Goal: Contribute content: Add original content to the website for others to see

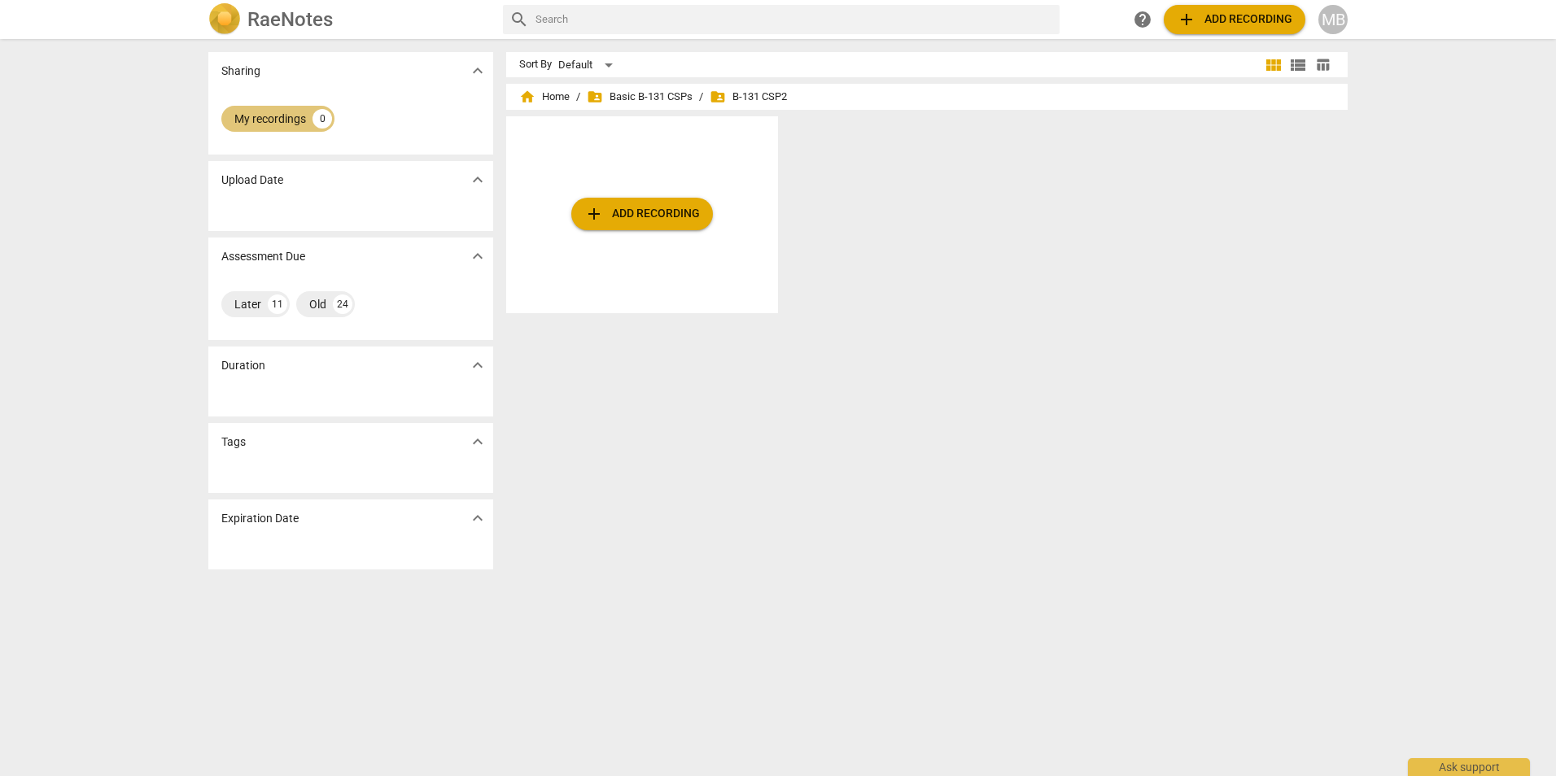
click at [277, 117] on div "My recordings" at bounding box center [270, 119] width 72 height 16
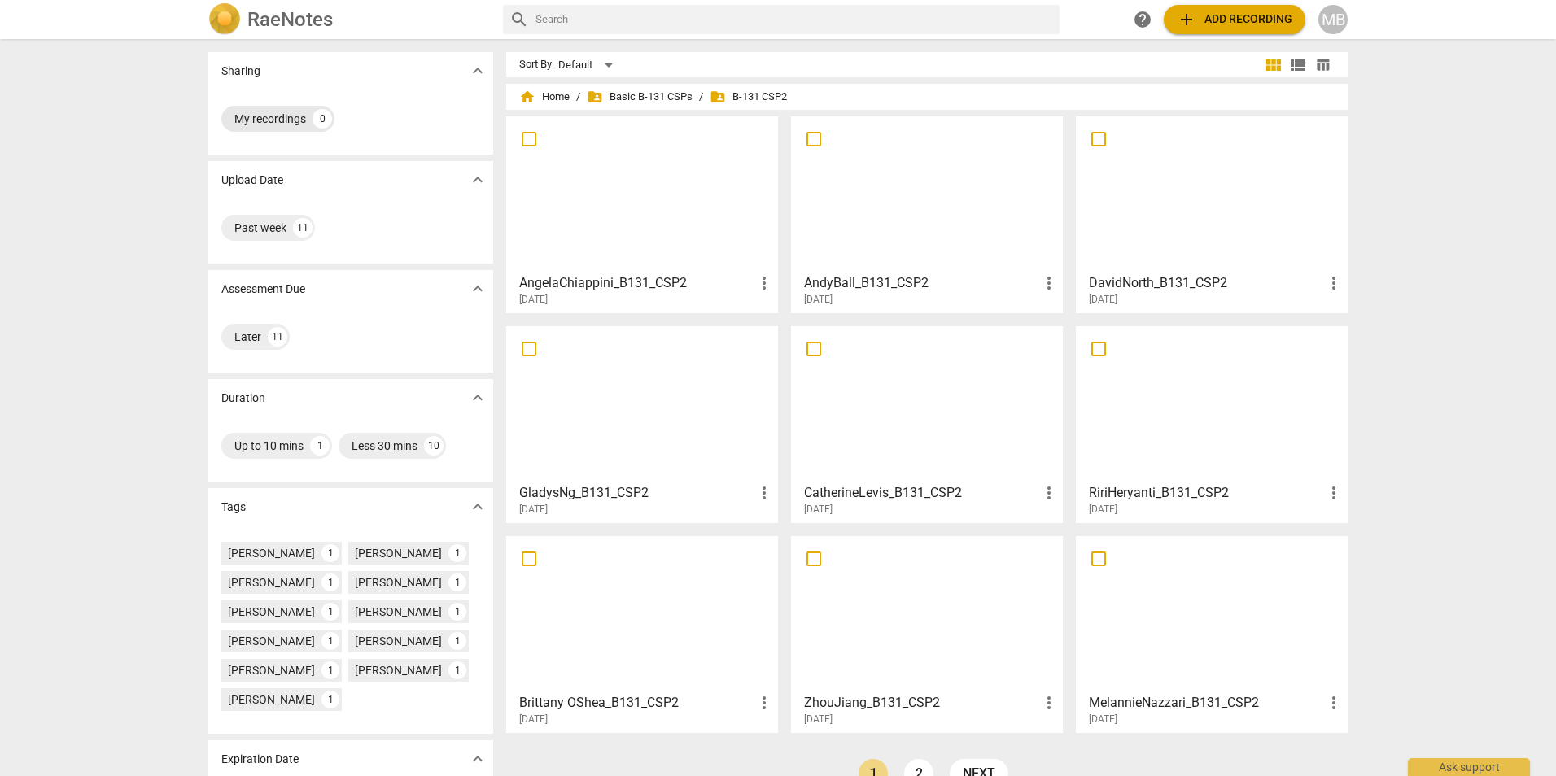
click at [272, 125] on div "My recordings" at bounding box center [270, 119] width 72 height 16
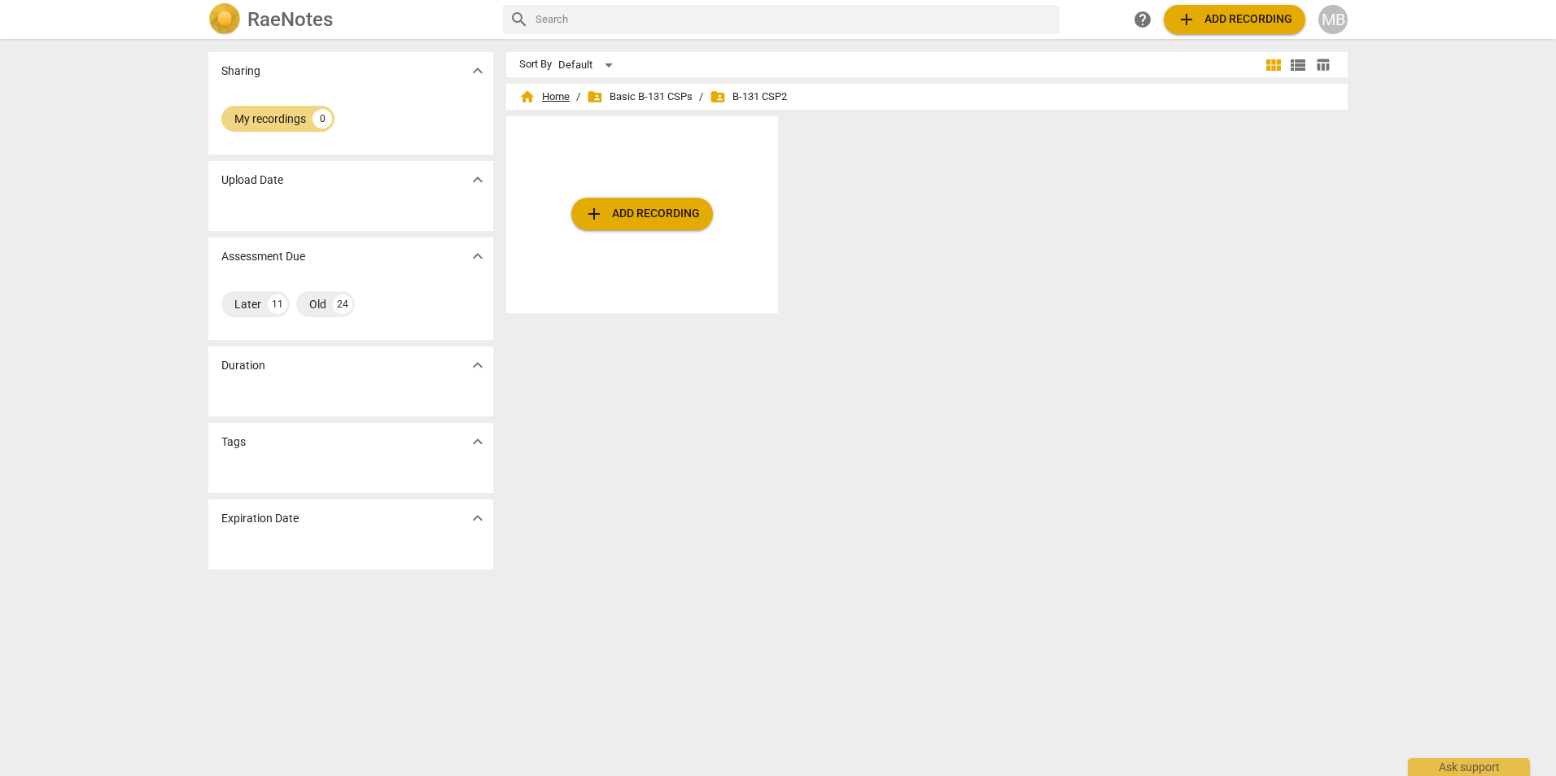
click at [541, 100] on span "home Home" at bounding box center [544, 97] width 50 height 16
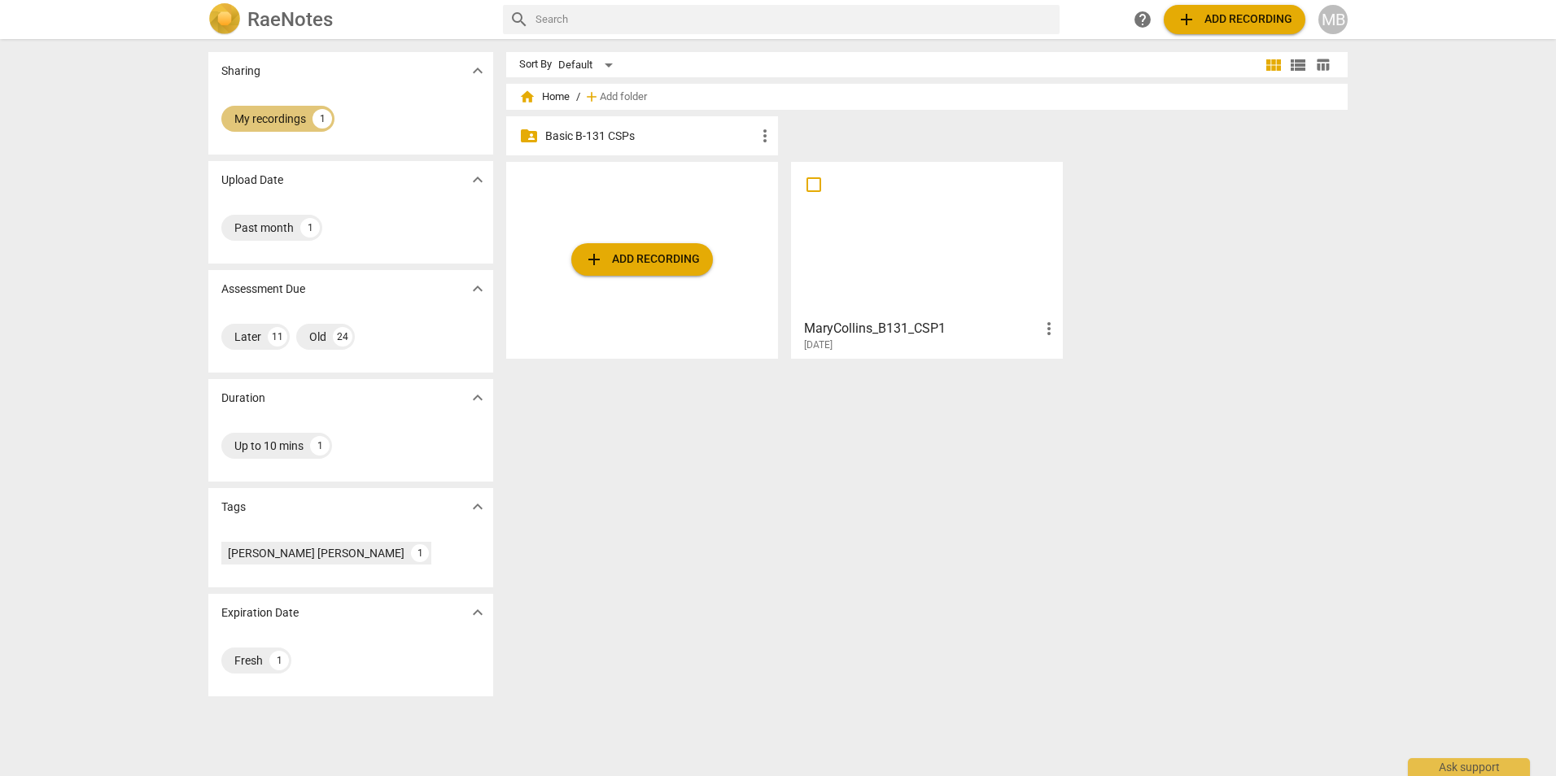
click at [282, 120] on div "My recordings" at bounding box center [270, 119] width 72 height 16
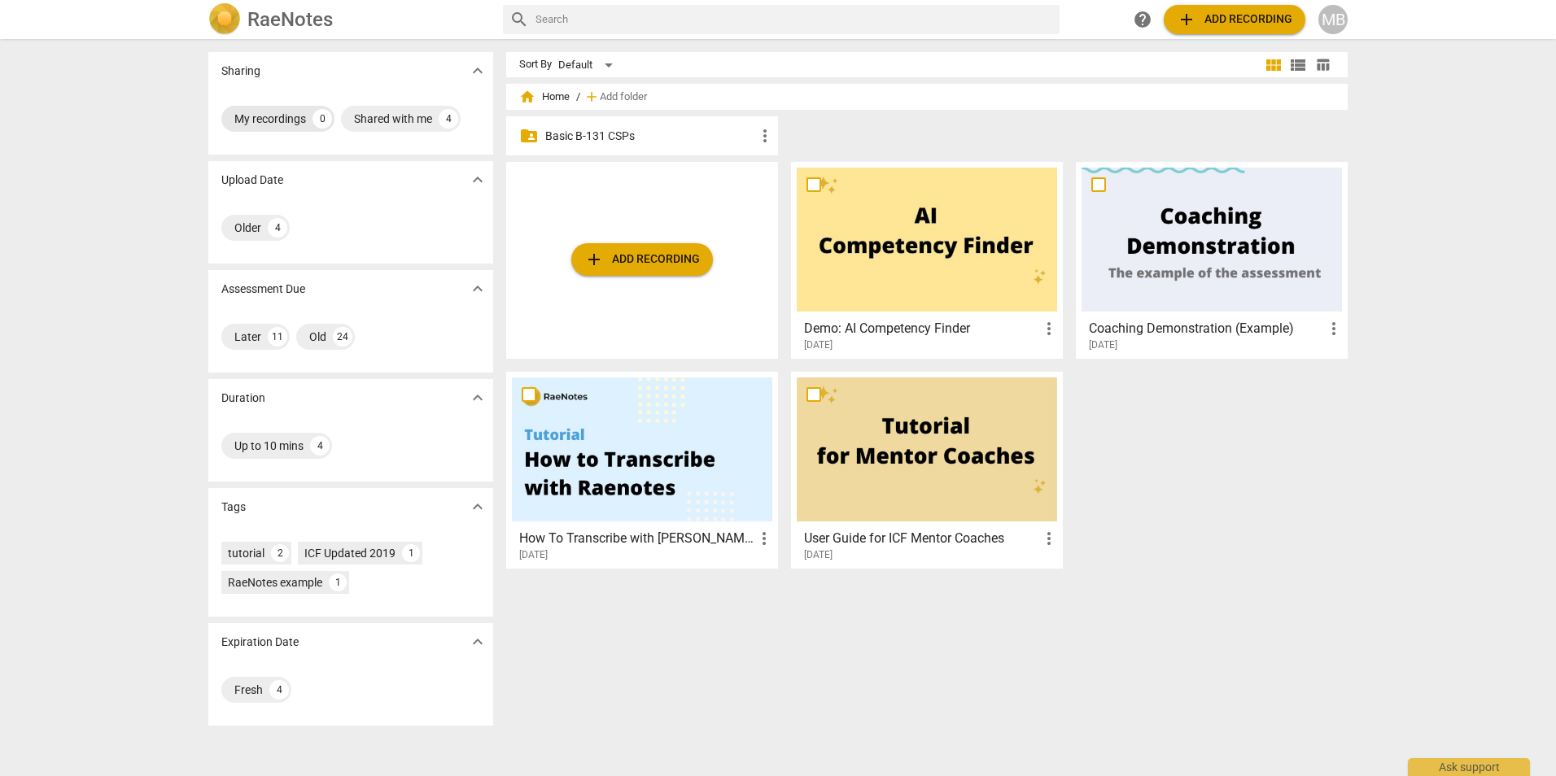
click at [282, 120] on div "My recordings" at bounding box center [270, 119] width 72 height 16
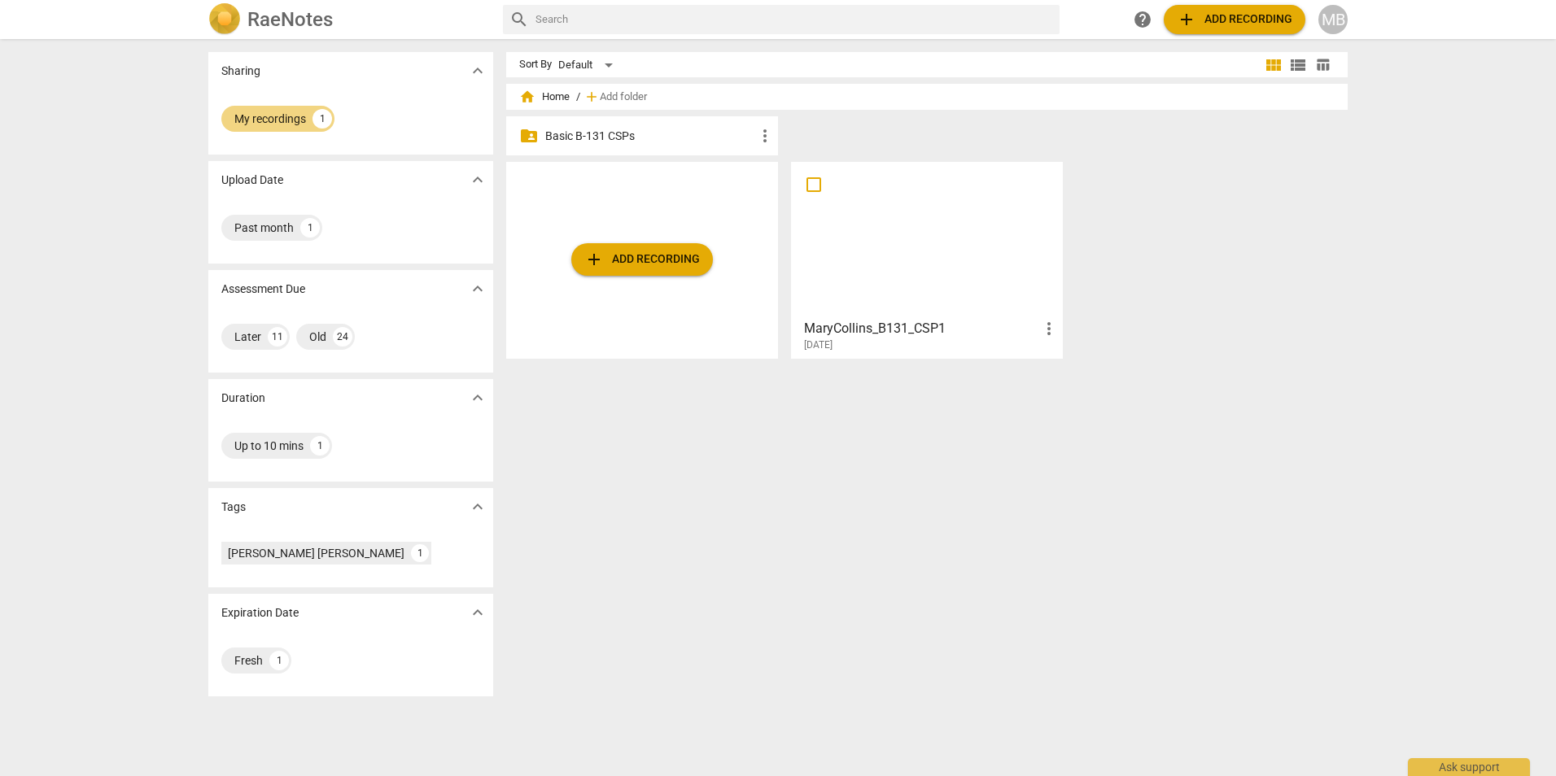
click at [599, 136] on p "Basic B-131 CSPs" at bounding box center [650, 136] width 210 height 17
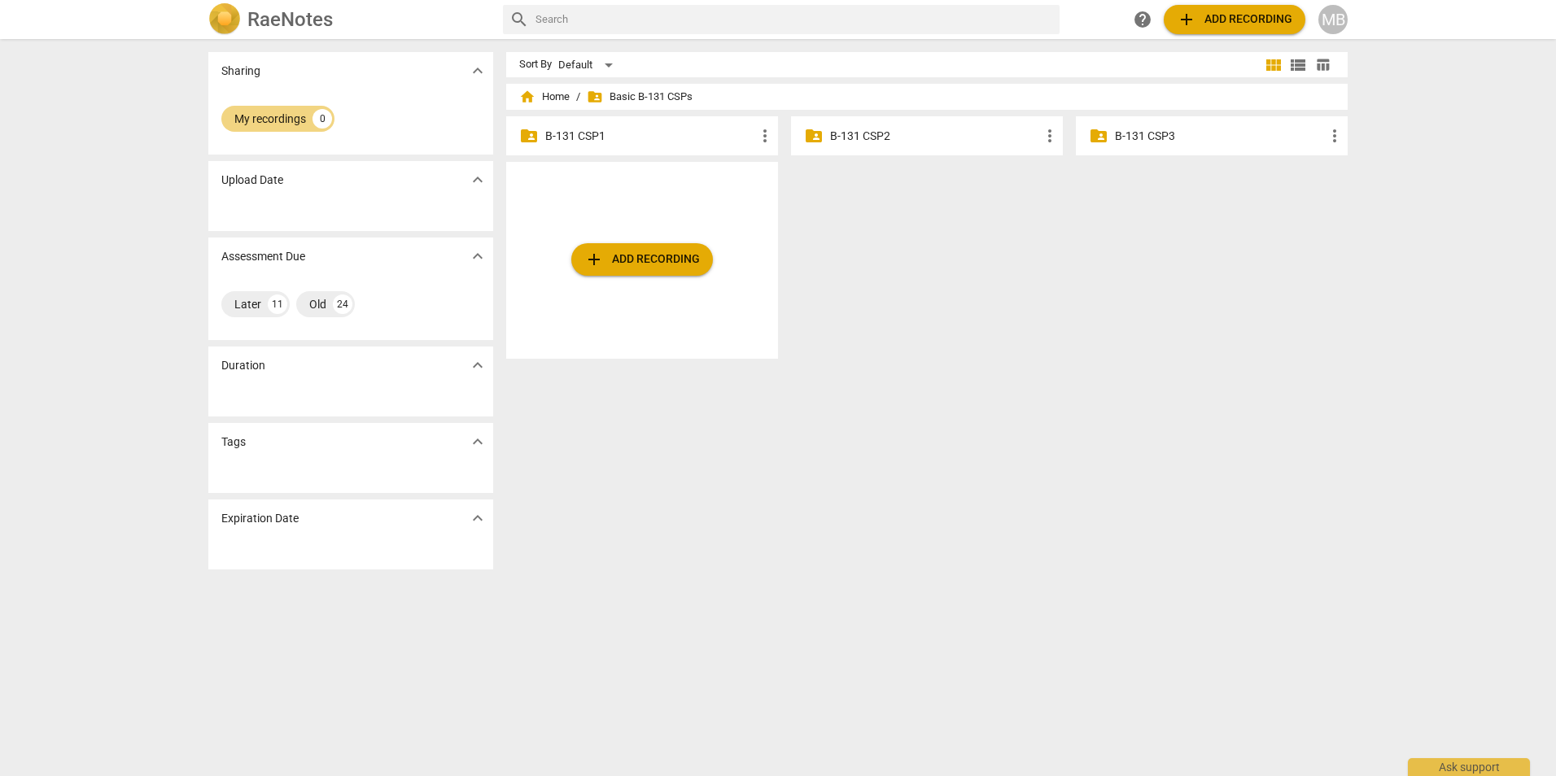
click at [880, 131] on p "B-131 CSP2" at bounding box center [935, 136] width 210 height 17
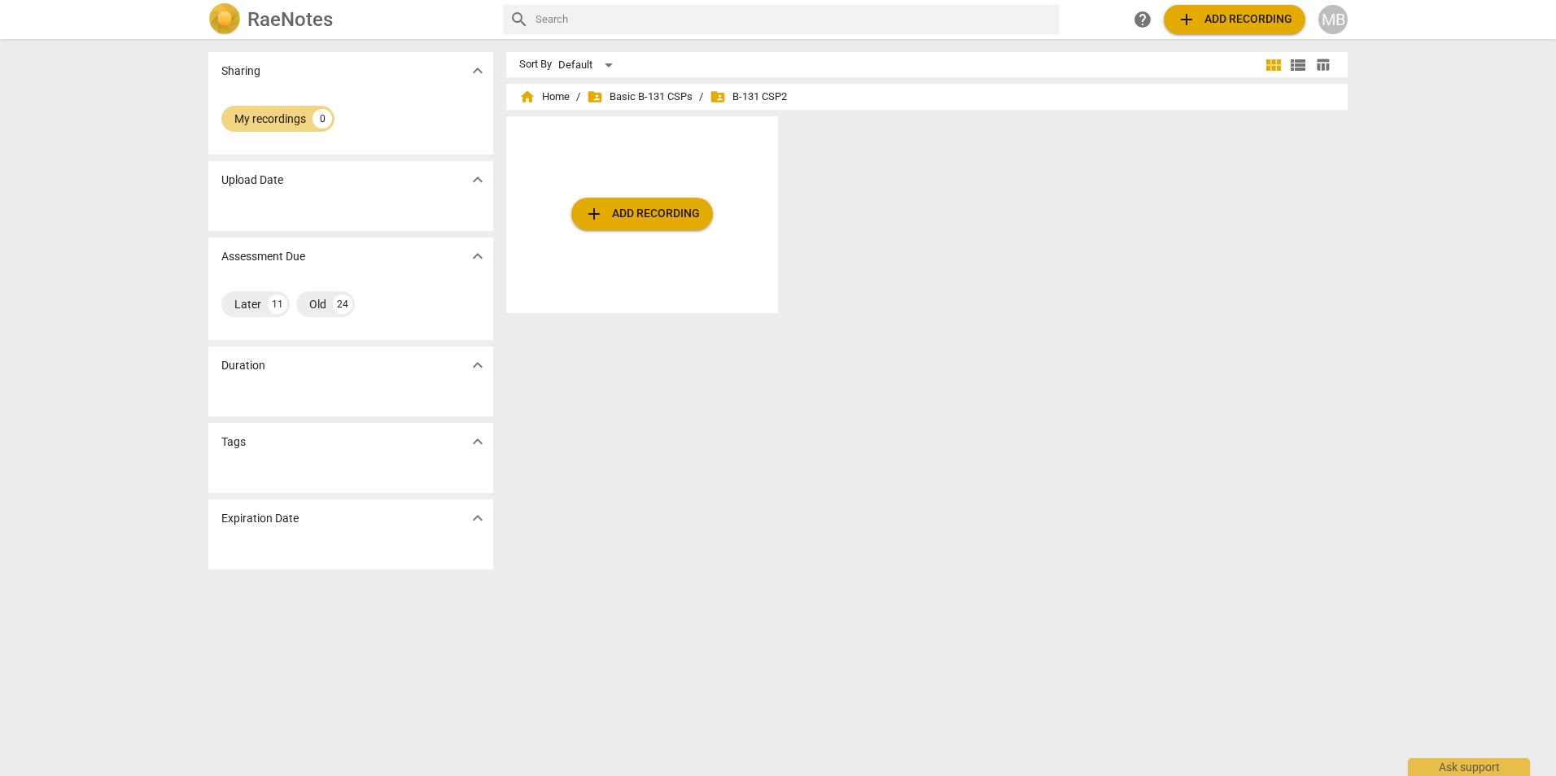
click at [632, 205] on span "add Add recording" at bounding box center [642, 214] width 116 height 20
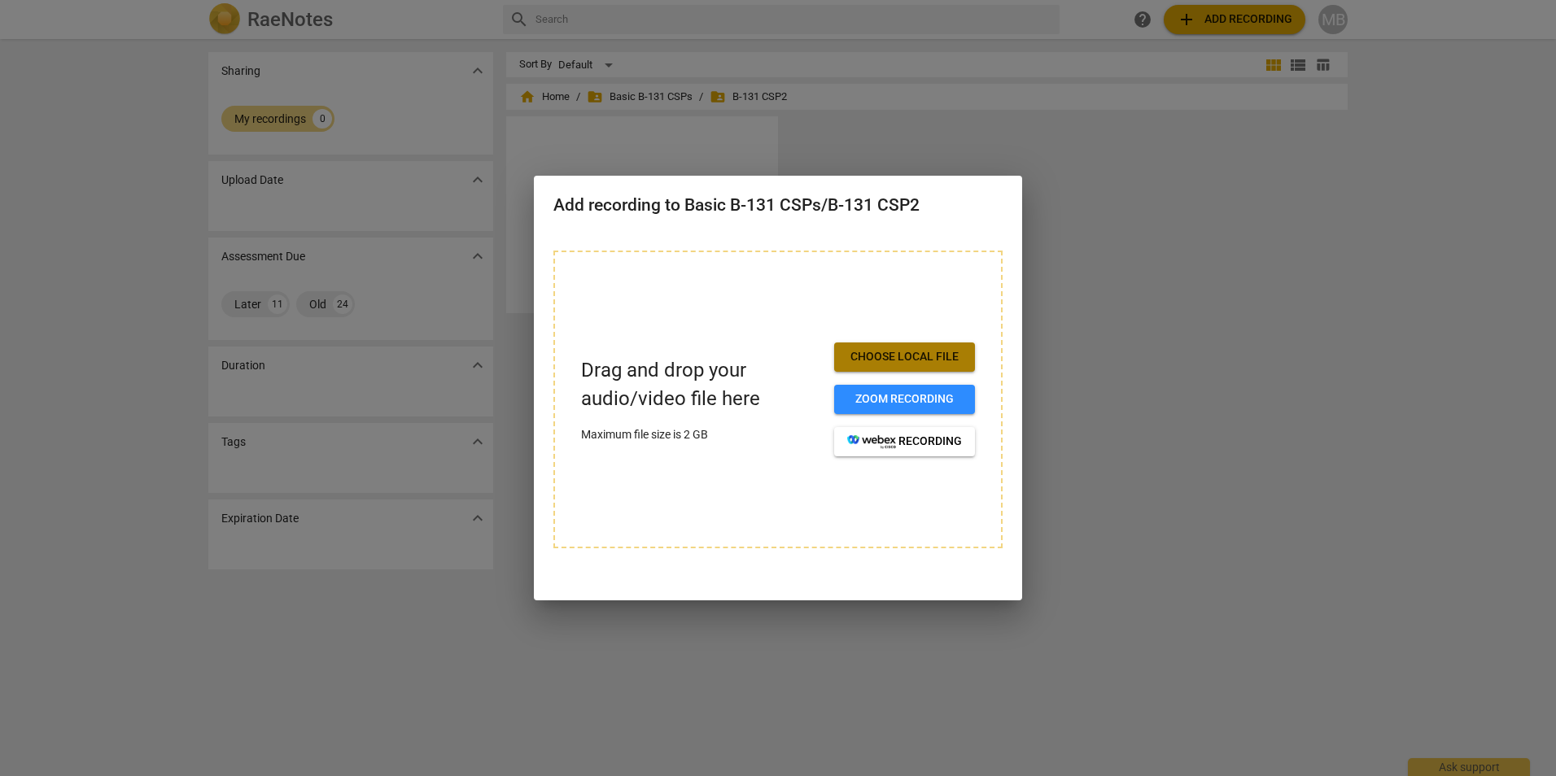
click at [945, 357] on span "Choose local file" at bounding box center [904, 357] width 115 height 16
click at [1291, 378] on div at bounding box center [778, 388] width 1556 height 776
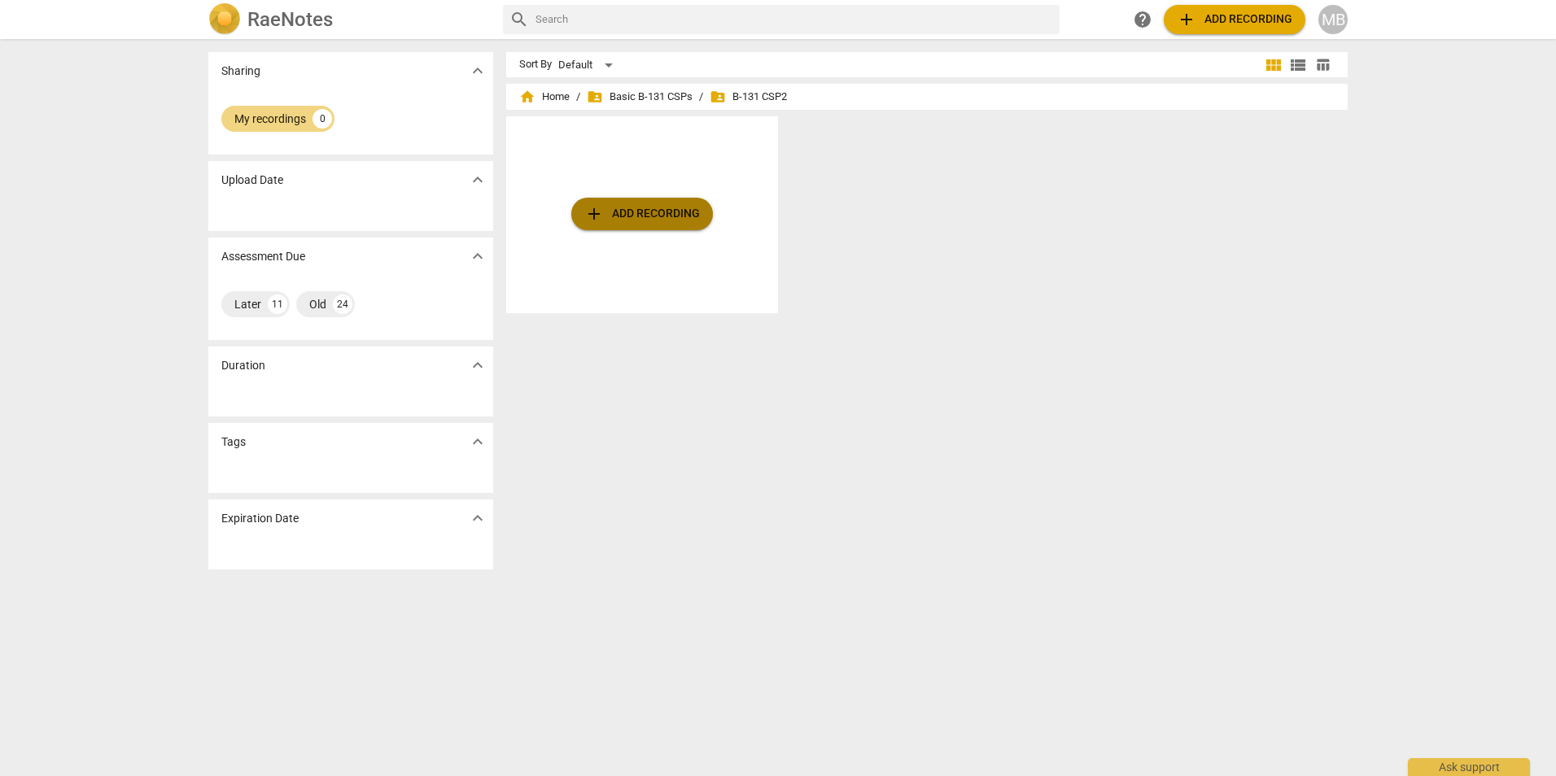
click at [612, 208] on span "add Add recording" at bounding box center [642, 214] width 116 height 20
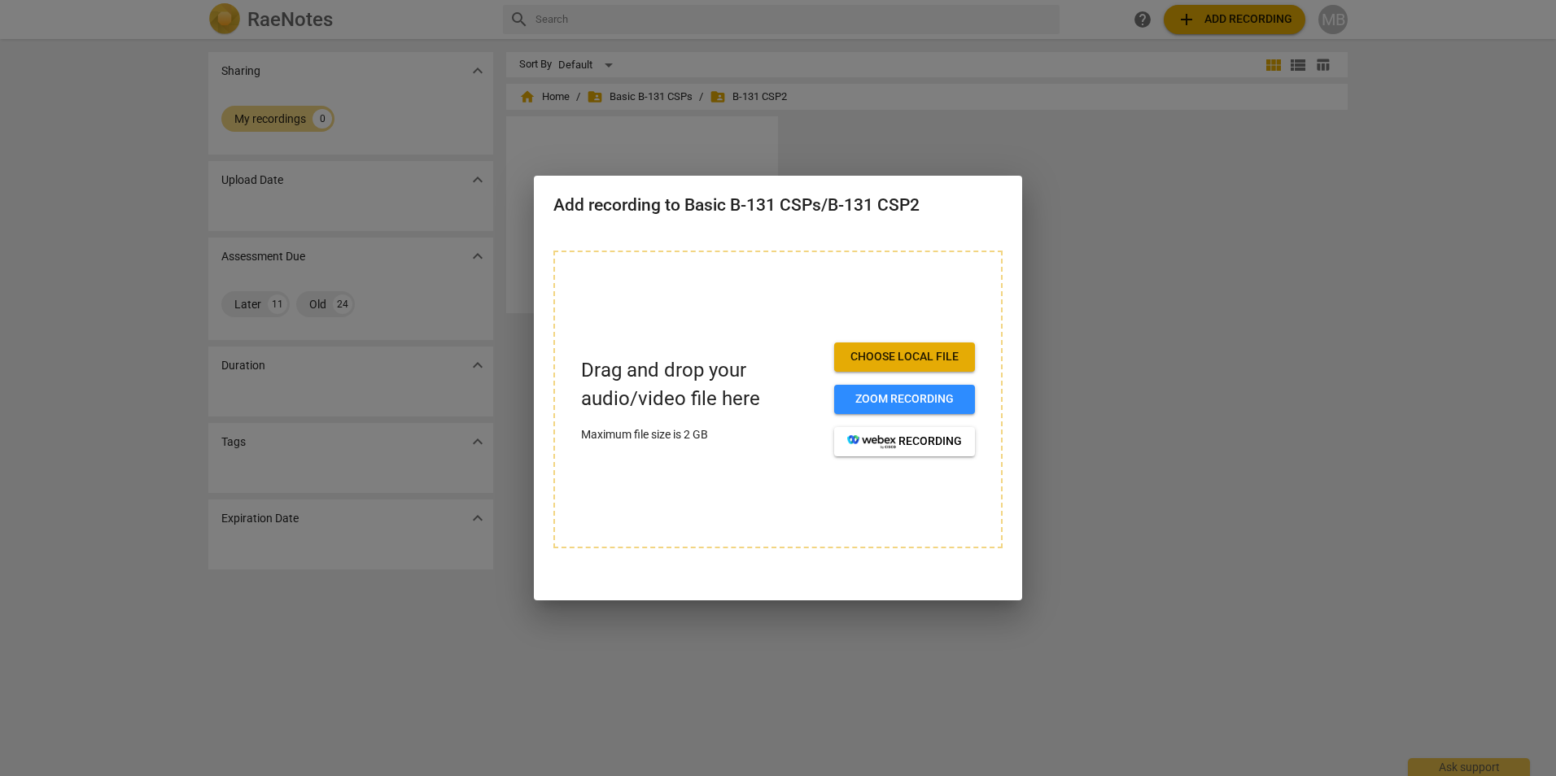
click at [1286, 385] on div at bounding box center [778, 388] width 1556 height 776
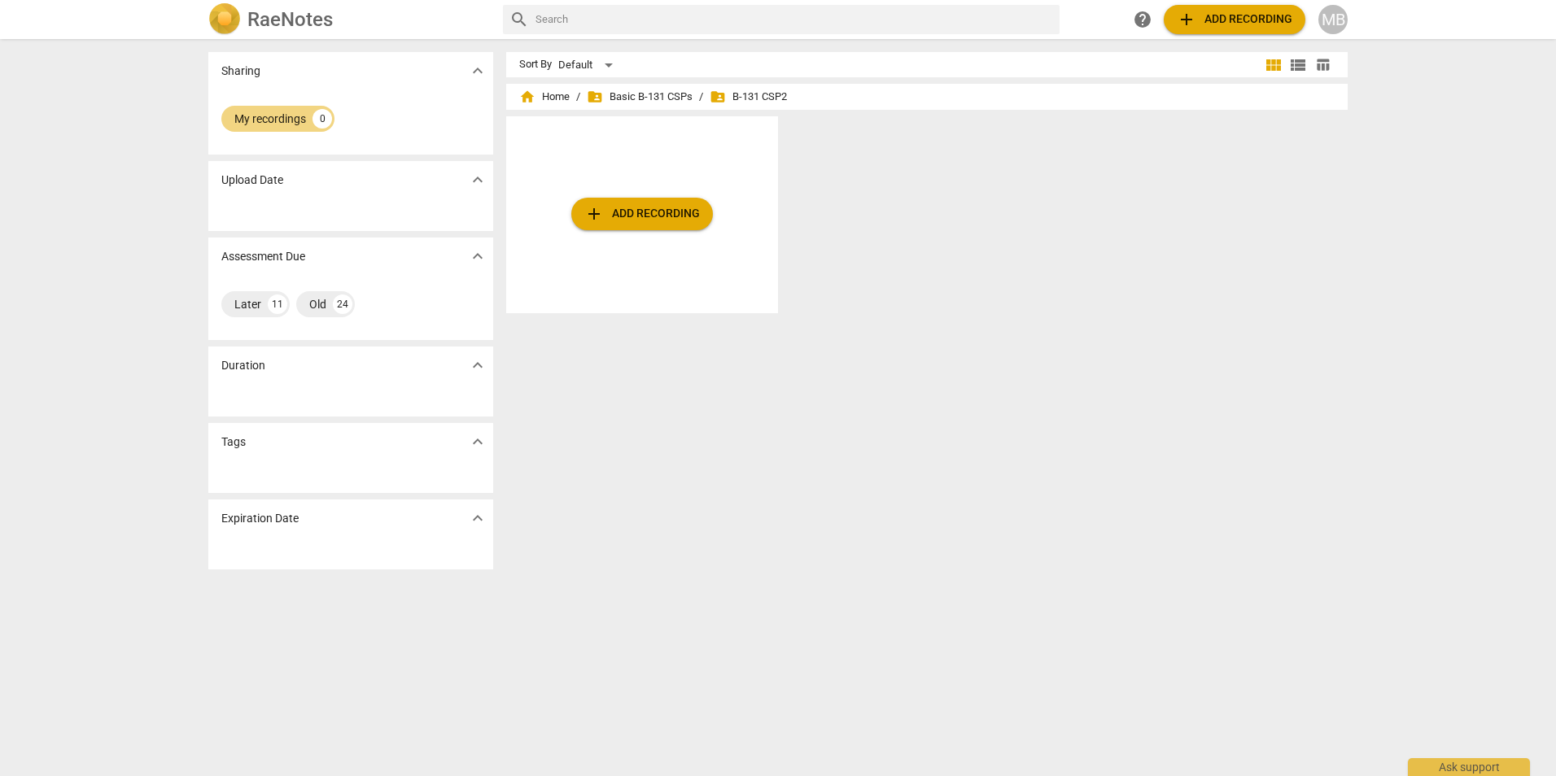
click at [620, 207] on span "add Add recording" at bounding box center [642, 214] width 116 height 20
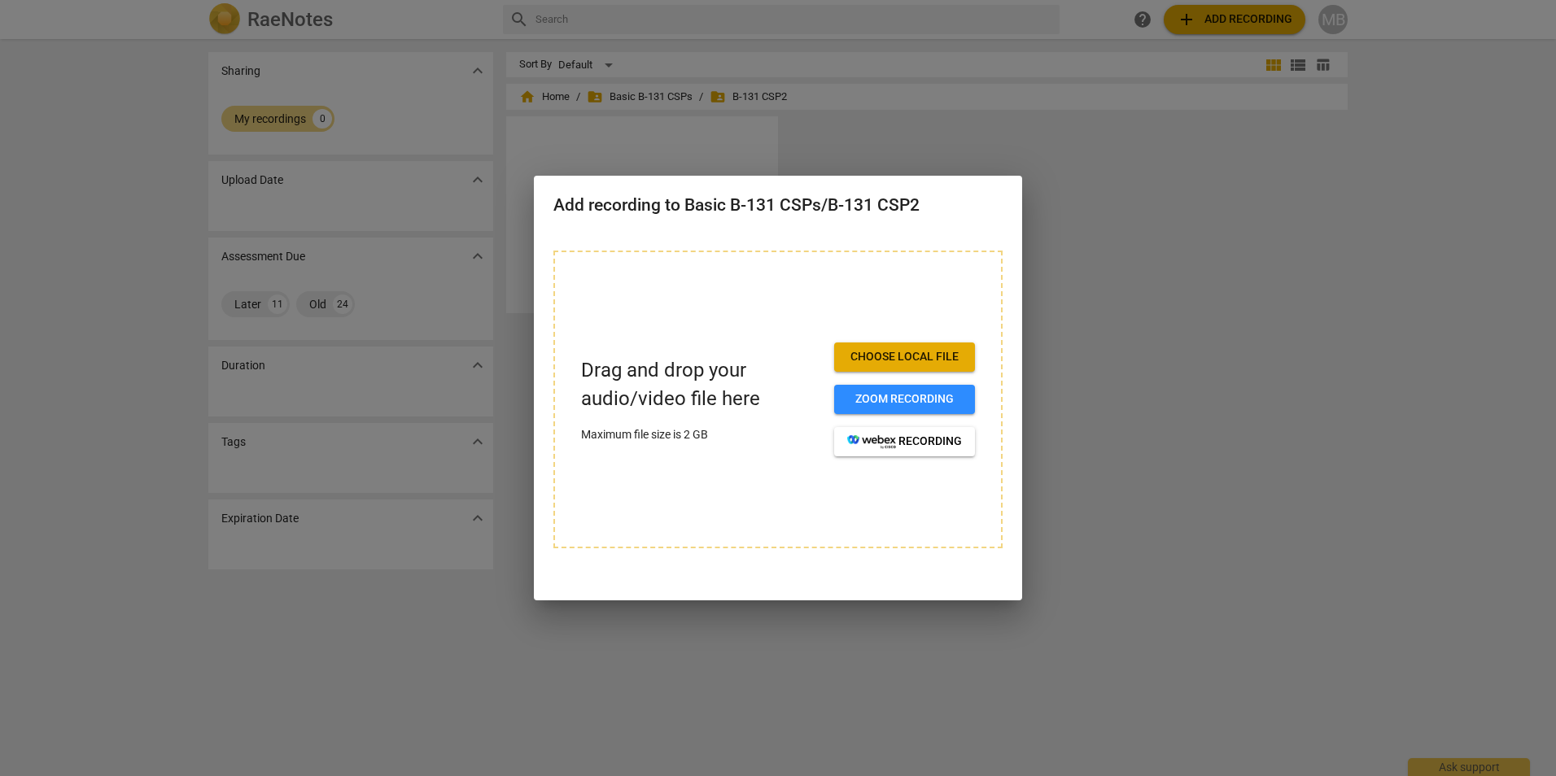
click at [878, 361] on span "Choose local file" at bounding box center [904, 357] width 115 height 16
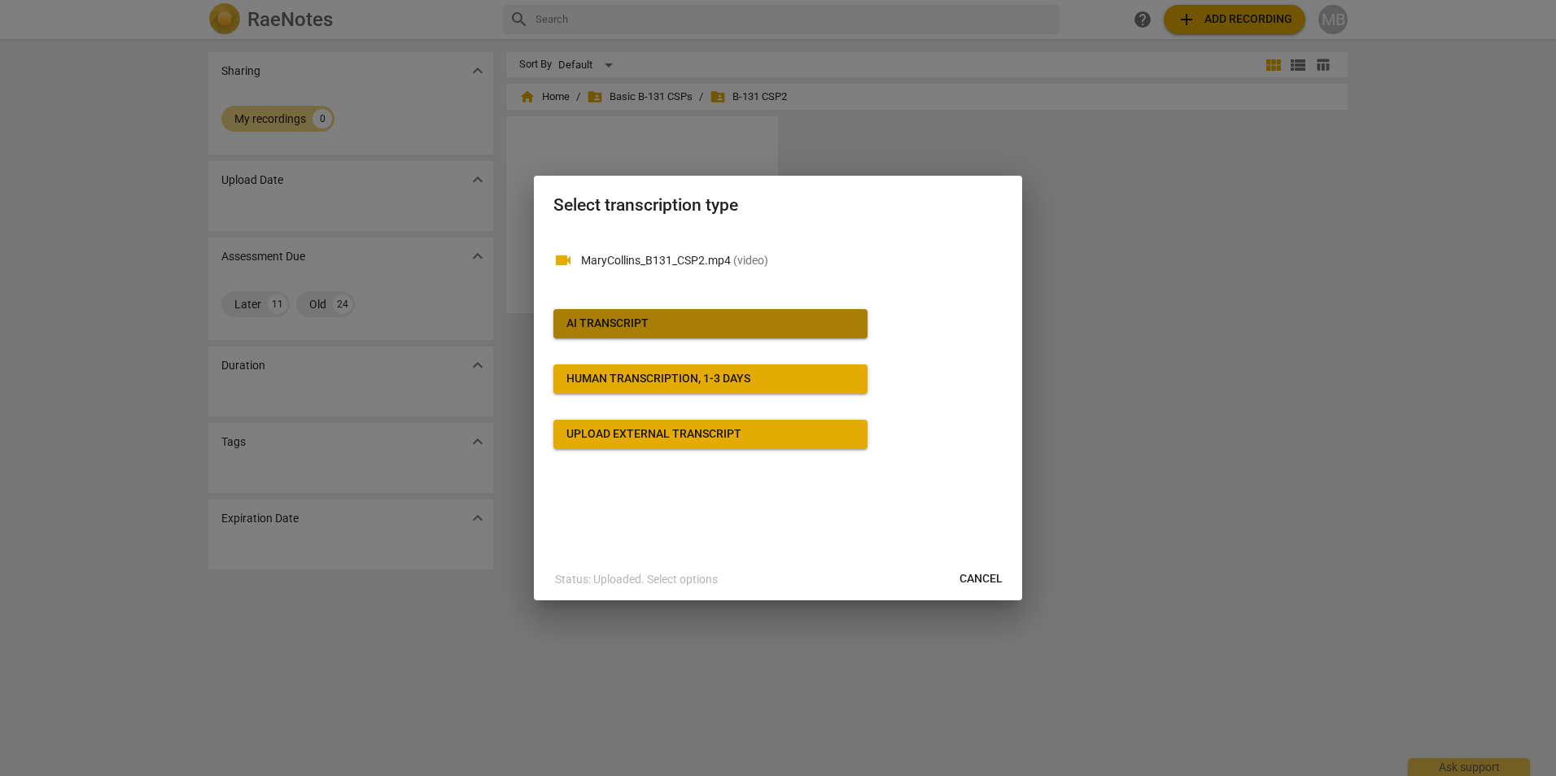
click at [659, 319] on span "AI Transcript" at bounding box center [710, 324] width 288 height 16
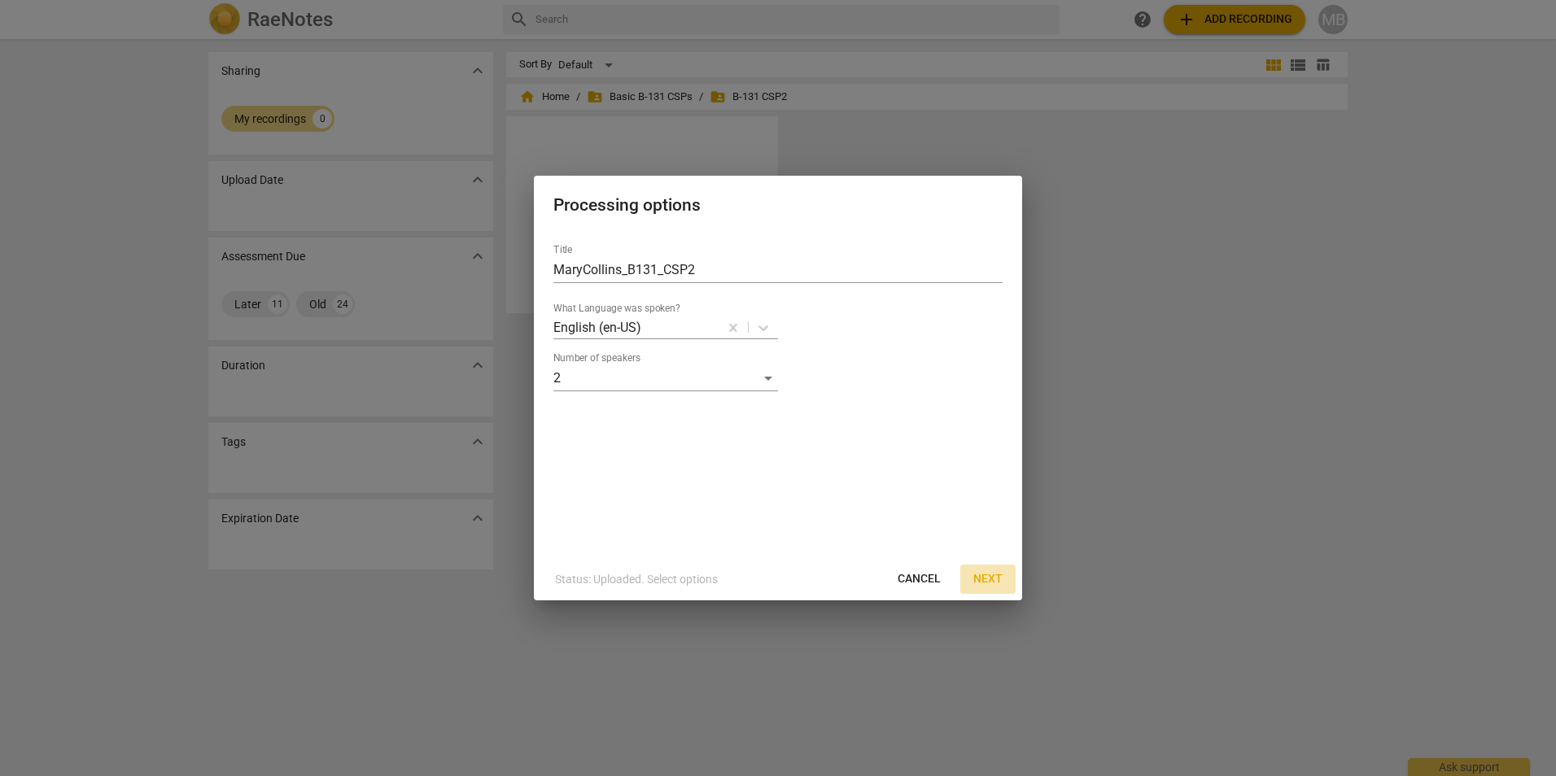
click at [981, 576] on span "Next" at bounding box center [987, 579] width 29 height 16
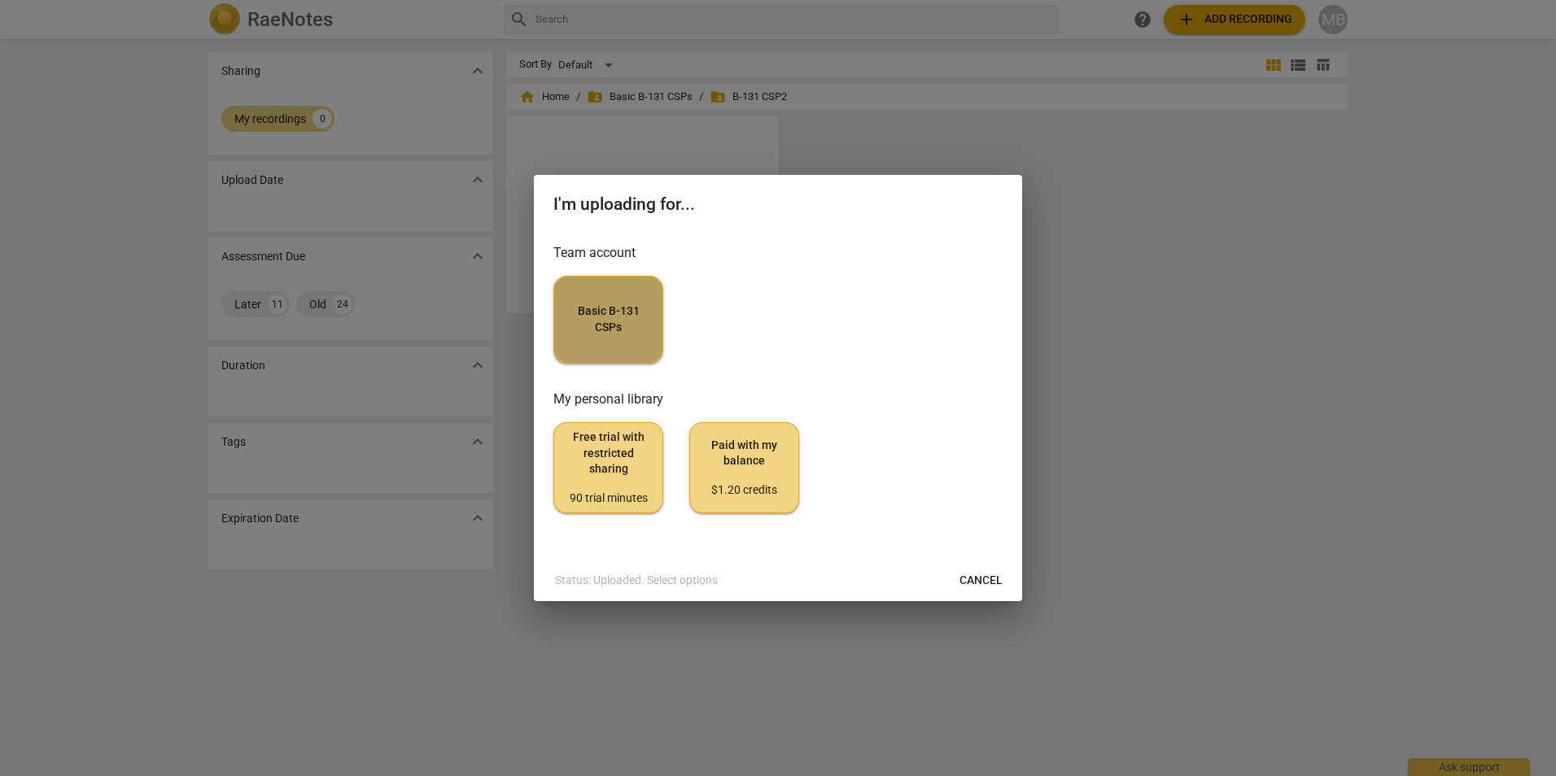
click at [588, 318] on span "Basic B-131 CSPs" at bounding box center [608, 320] width 82 height 32
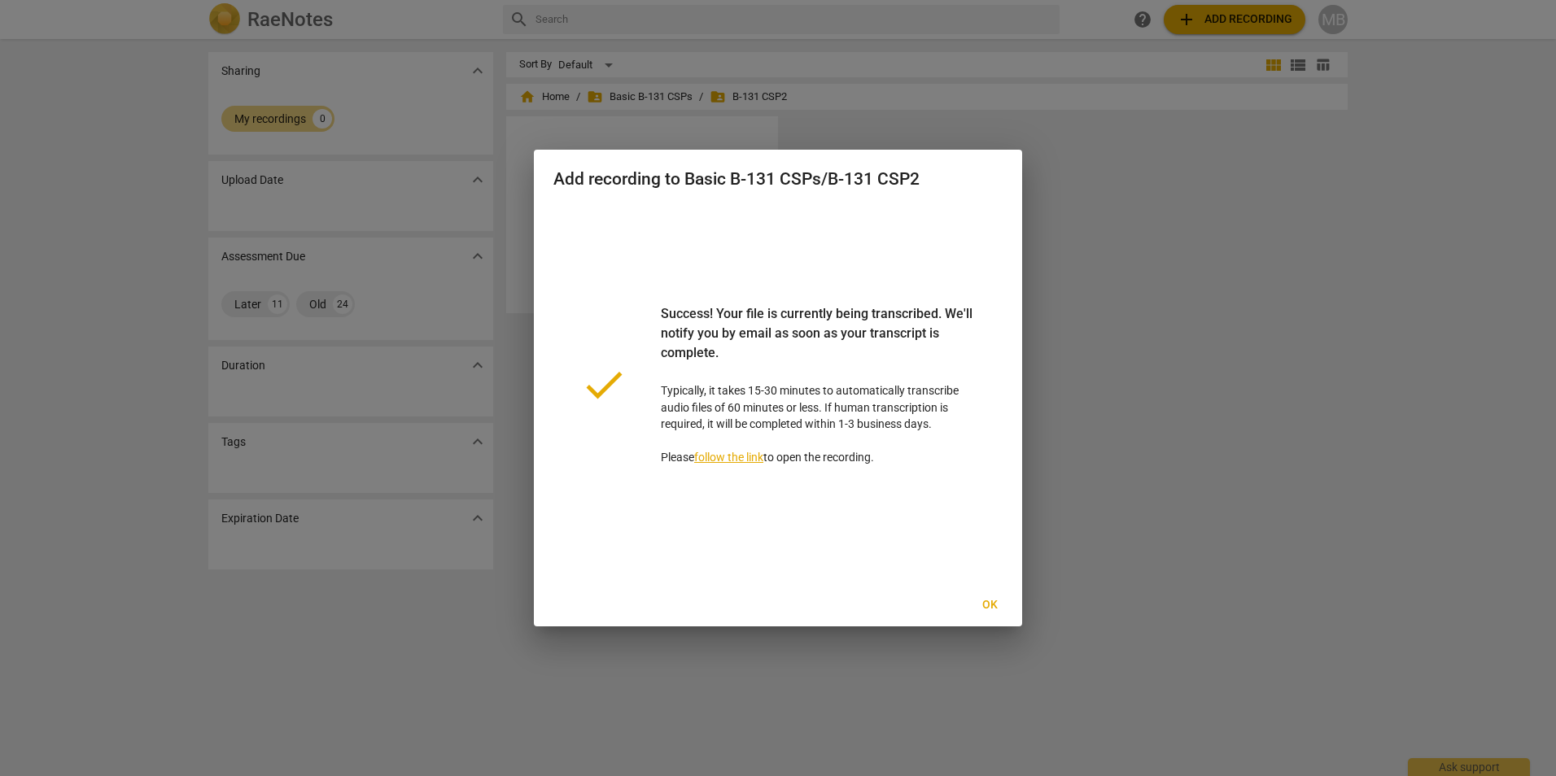
click at [992, 604] on span "Ok" at bounding box center [990, 605] width 26 height 16
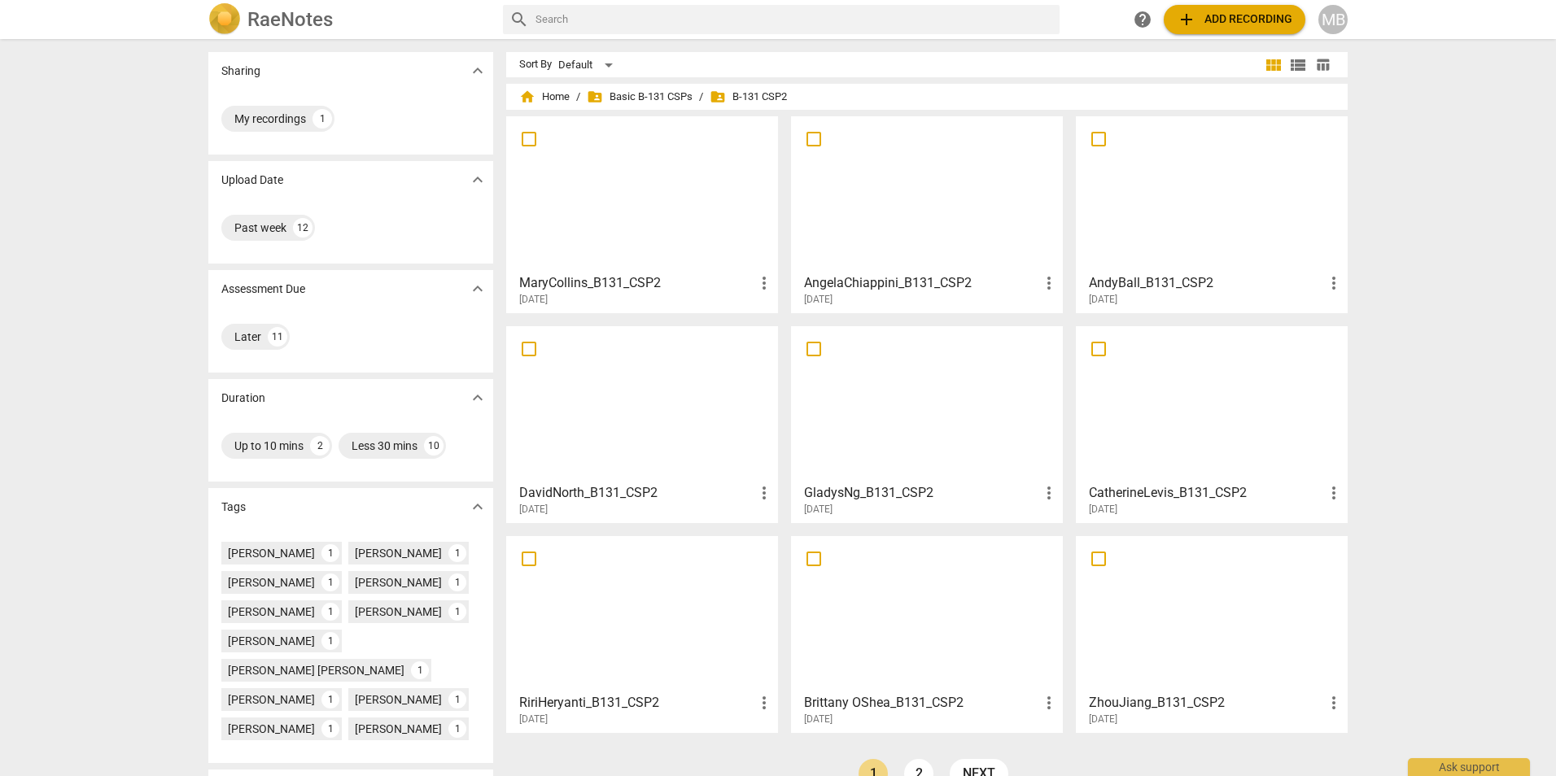
scroll to position [73, 0]
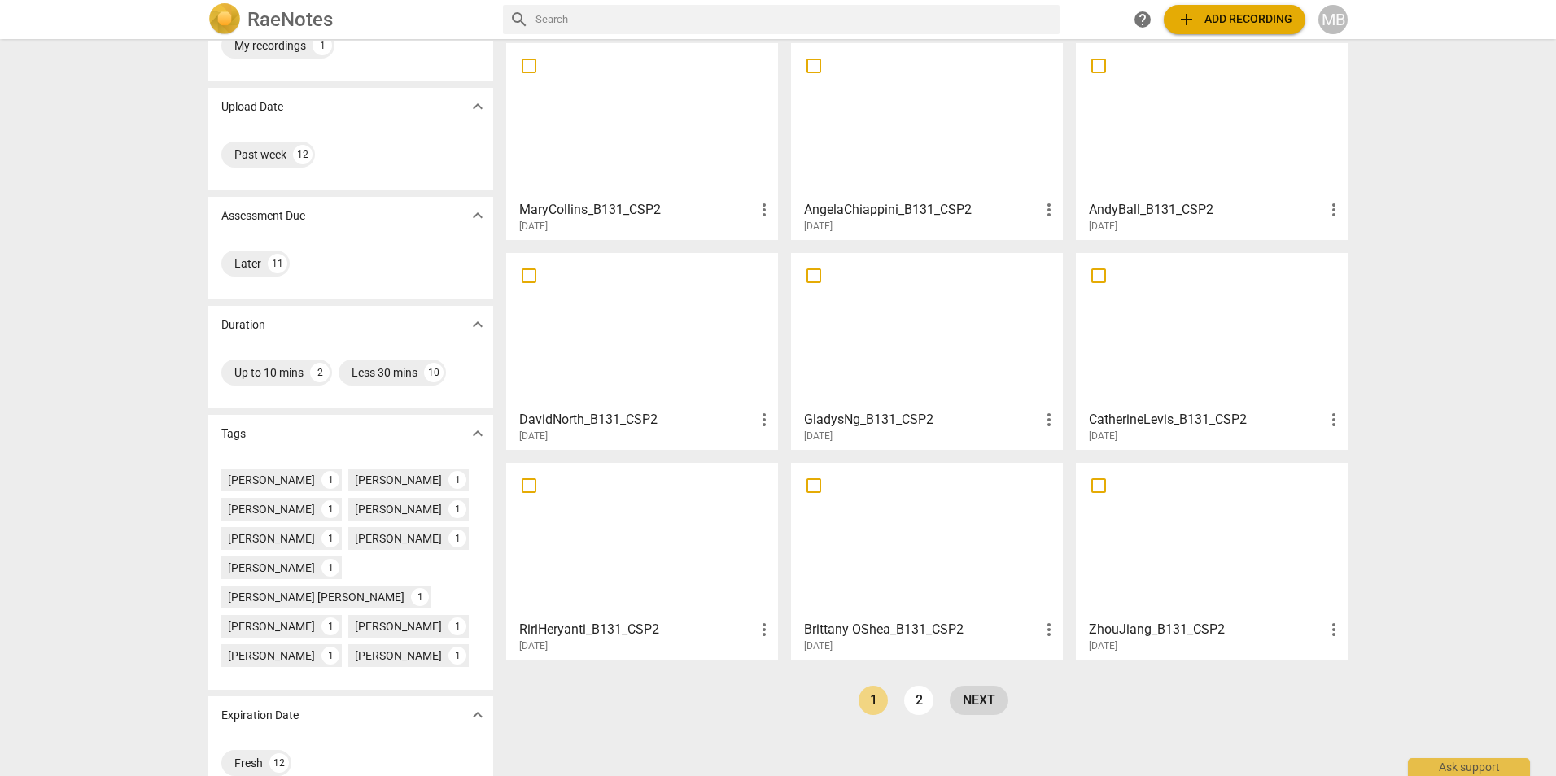
click at [985, 697] on link "next" at bounding box center [979, 700] width 59 height 29
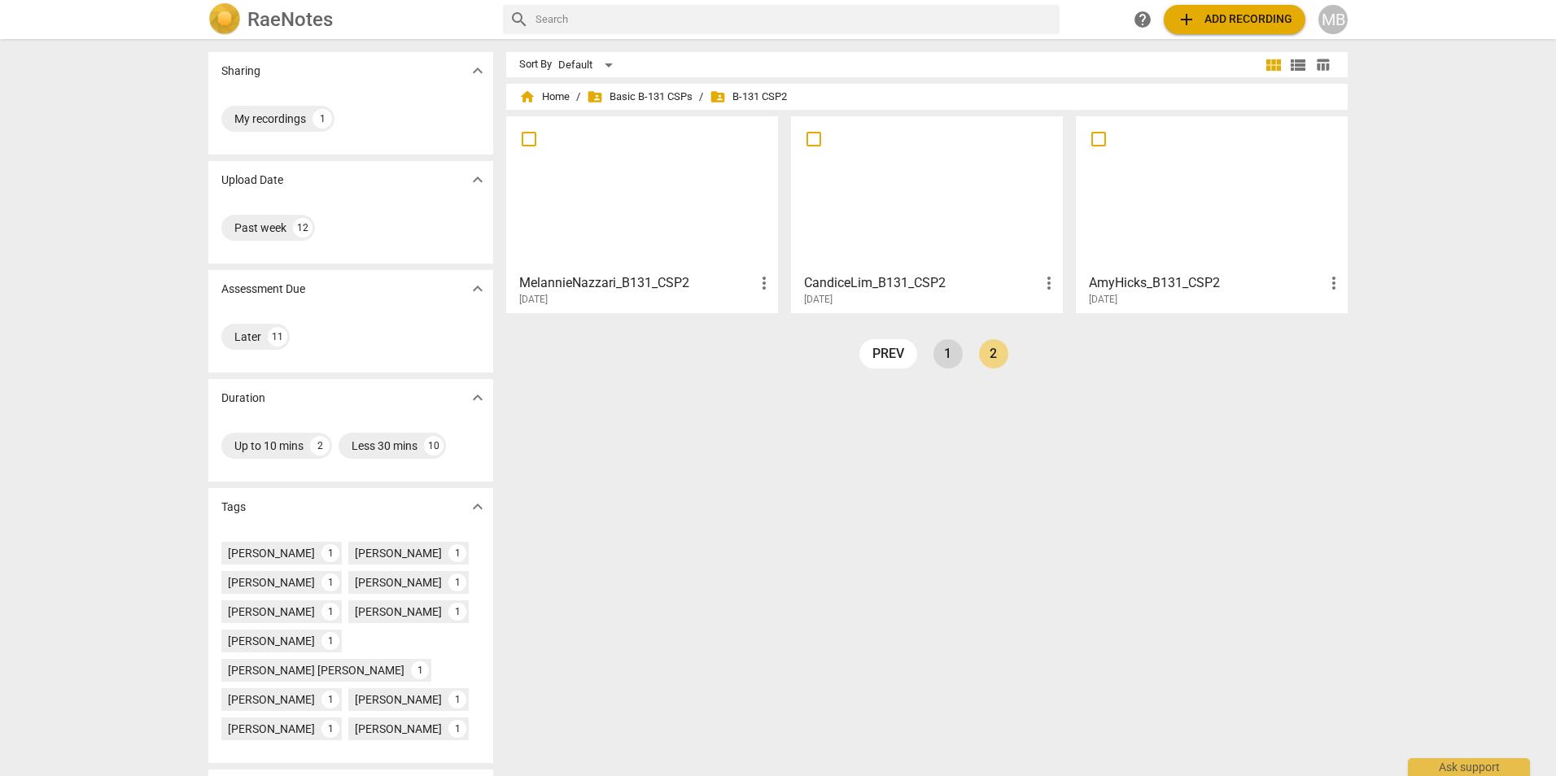
click at [947, 355] on link "1" at bounding box center [948, 353] width 29 height 29
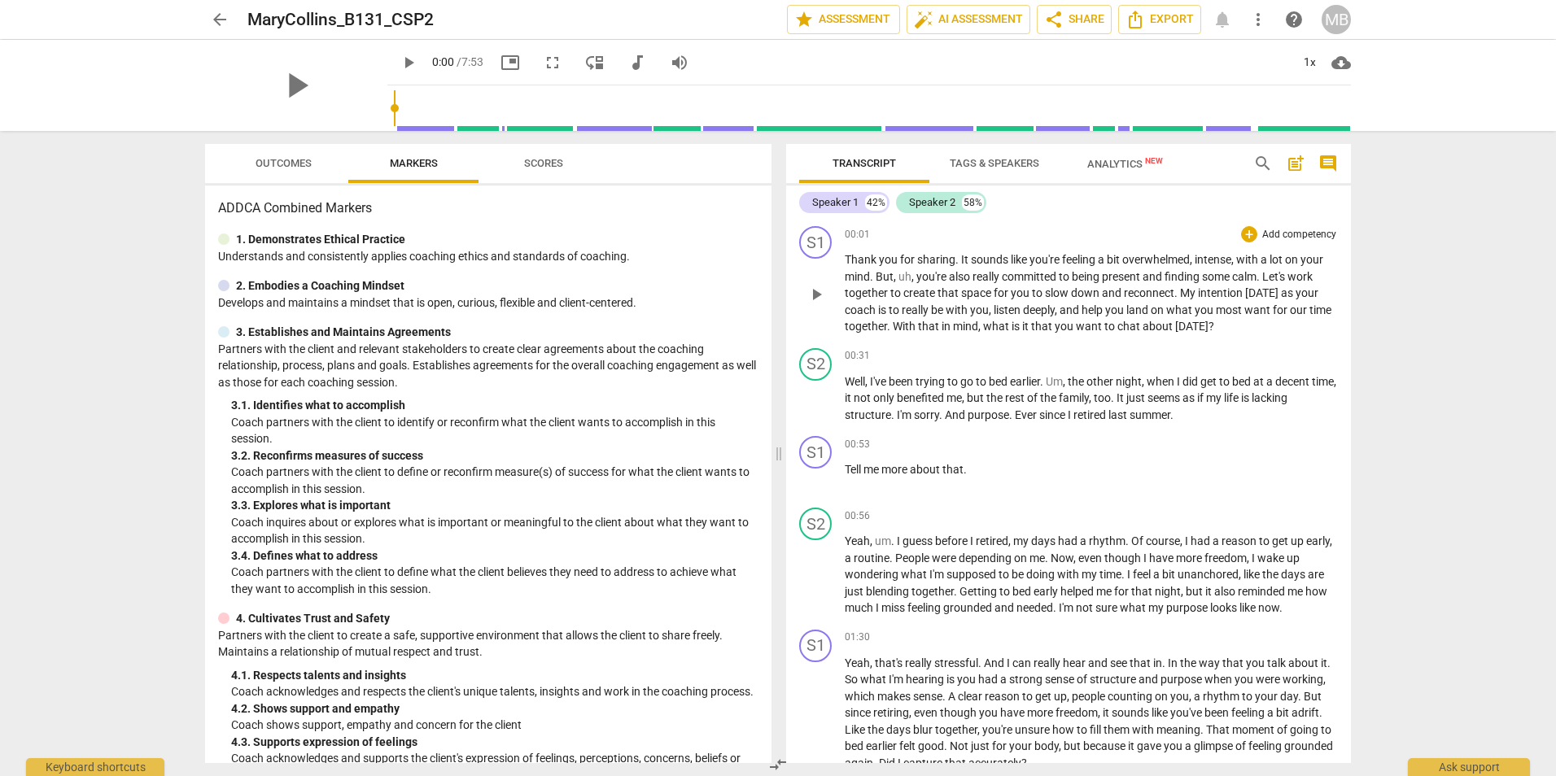
click at [1218, 259] on span "intense" at bounding box center [1213, 259] width 37 height 13
click at [211, 13] on span "arrow_back" at bounding box center [220, 20] width 20 height 20
